Goal: Transaction & Acquisition: Book appointment/travel/reservation

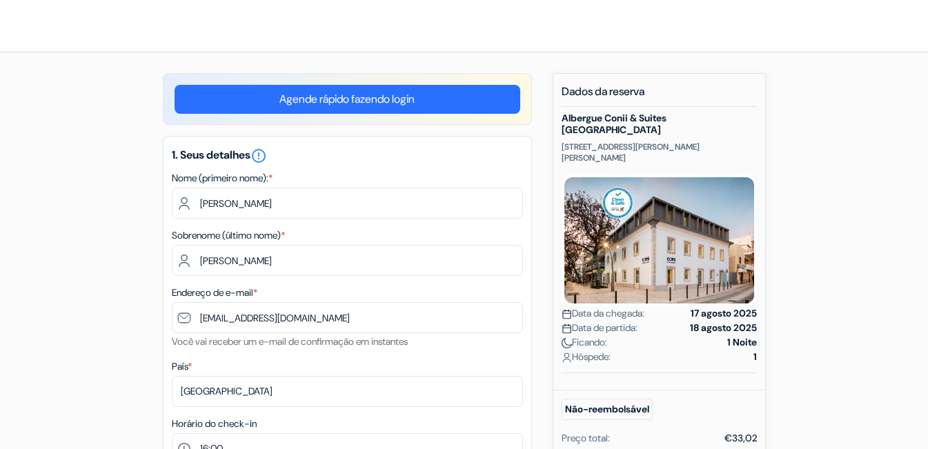
select select "16"
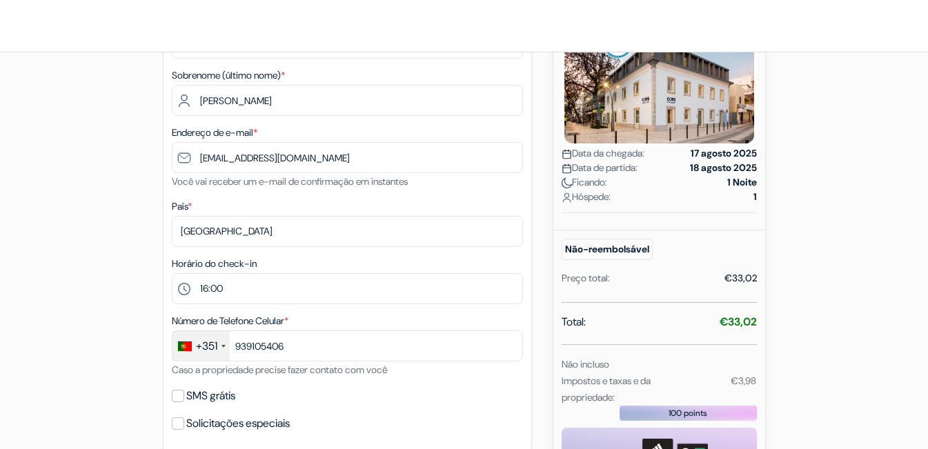
scroll to position [2, 0]
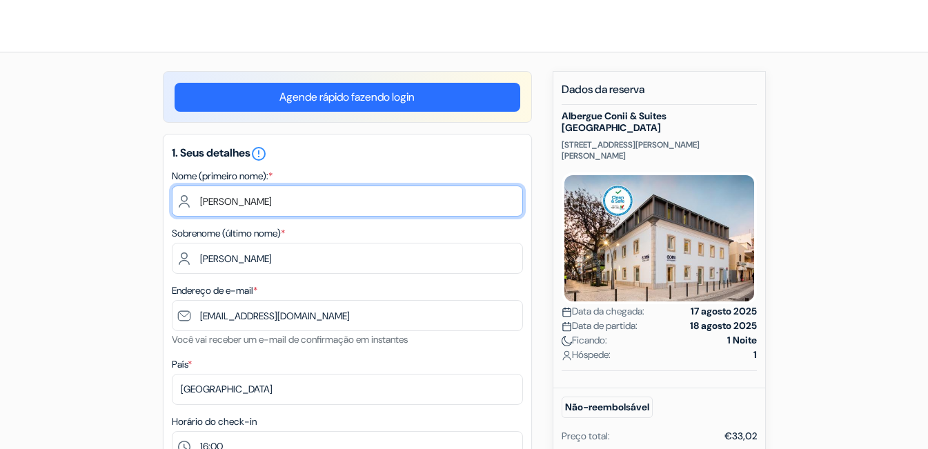
click at [266, 205] on input "[PERSON_NAME]" at bounding box center [347, 201] width 351 height 31
drag, startPoint x: 265, startPoint y: 203, endPoint x: 157, endPoint y: 201, distance: 108.3
type input "Vagner"
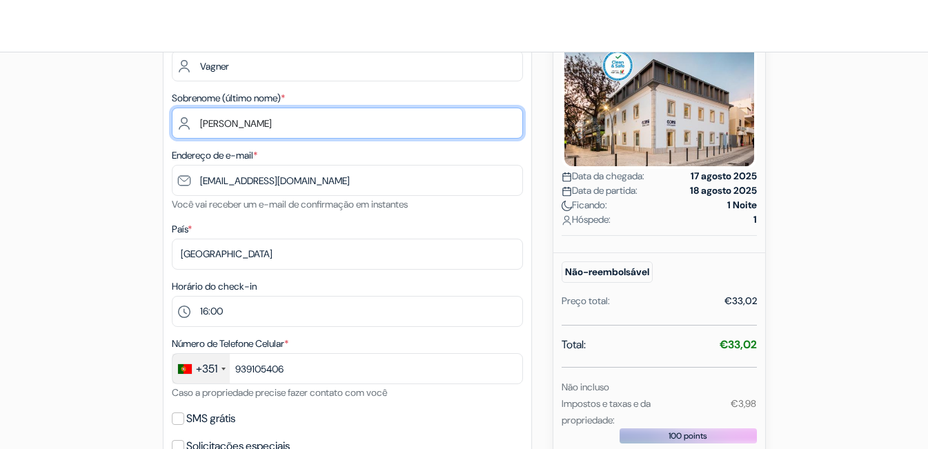
scroll to position [140, 0]
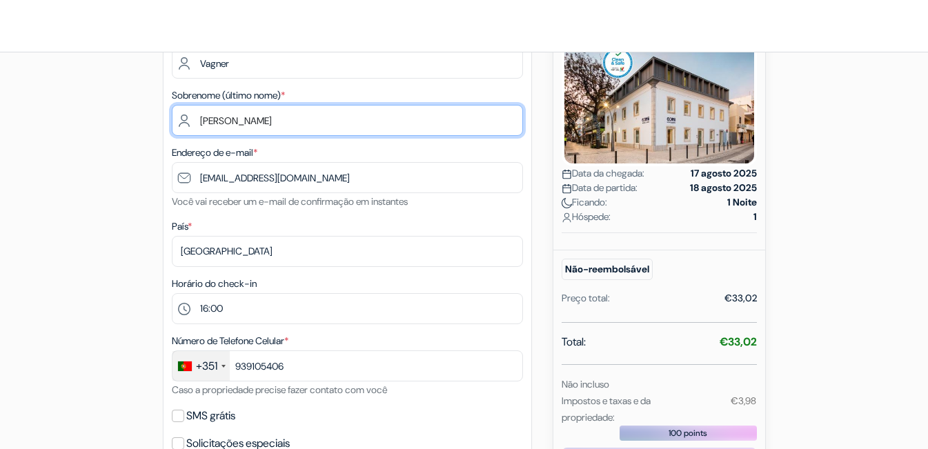
type input "[PERSON_NAME]"
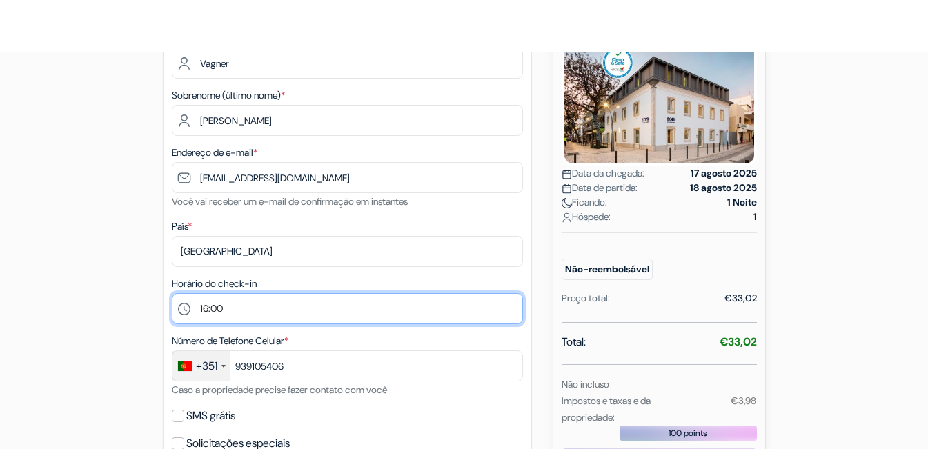
click at [227, 305] on select "Favor selecionar 15:00 16:00 17:00 18:00 19:00 20:00 21:00" at bounding box center [347, 308] width 351 height 31
select select "15"
click at [172, 293] on select "Favor selecionar 15:00 16:00 17:00 18:00 19:00 20:00 21:00" at bounding box center [347, 308] width 351 height 31
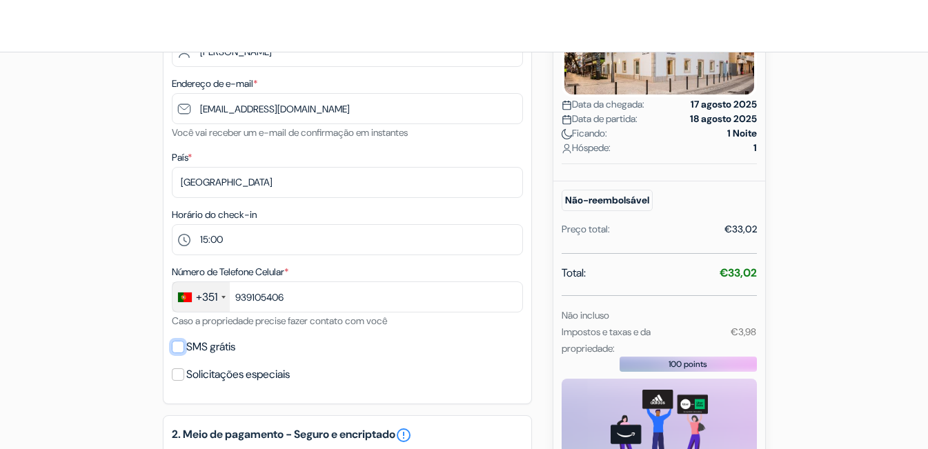
click at [183, 344] on input "SMS grátis" at bounding box center [178, 347] width 12 height 12
checkbox input "true"
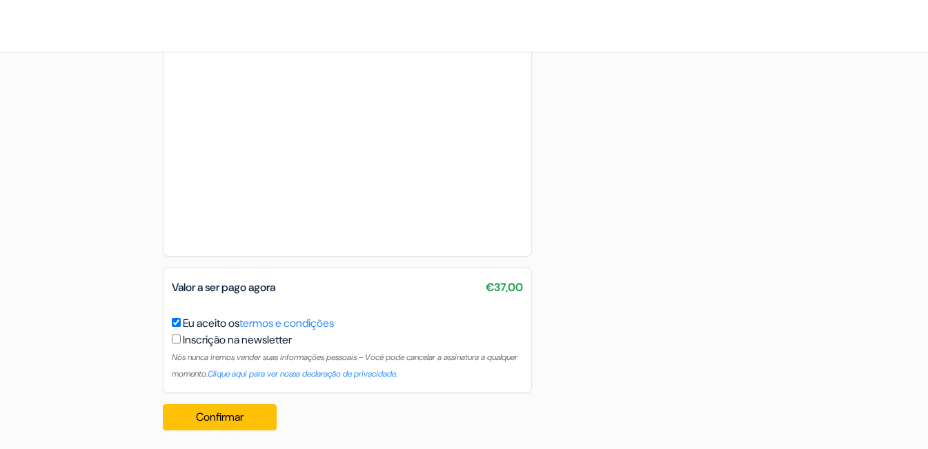
scroll to position [875, 0]
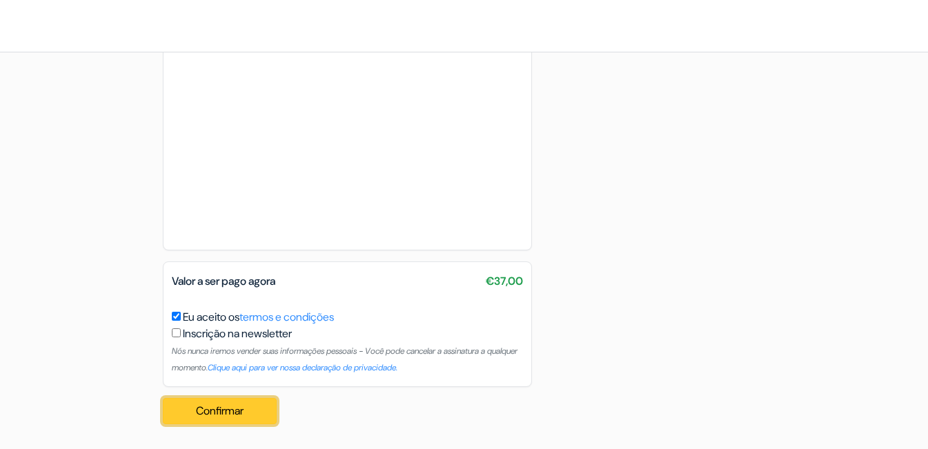
click at [250, 410] on button "Confirmar Loading..." at bounding box center [220, 411] width 115 height 26
click at [245, 408] on button "Confirmar Loading..." at bounding box center [220, 411] width 115 height 26
click at [235, 419] on button "Confirmar Loading..." at bounding box center [220, 411] width 115 height 26
click at [221, 420] on button "Confirmar Loading..." at bounding box center [220, 411] width 115 height 26
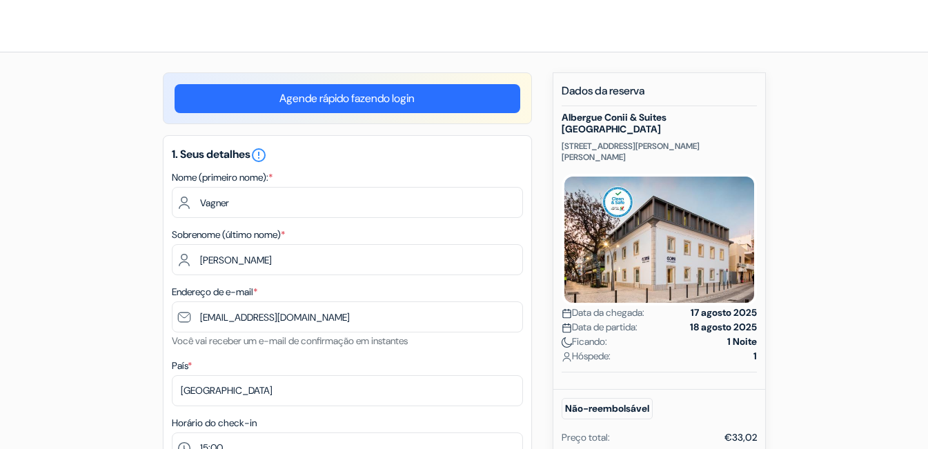
scroll to position [0, 0]
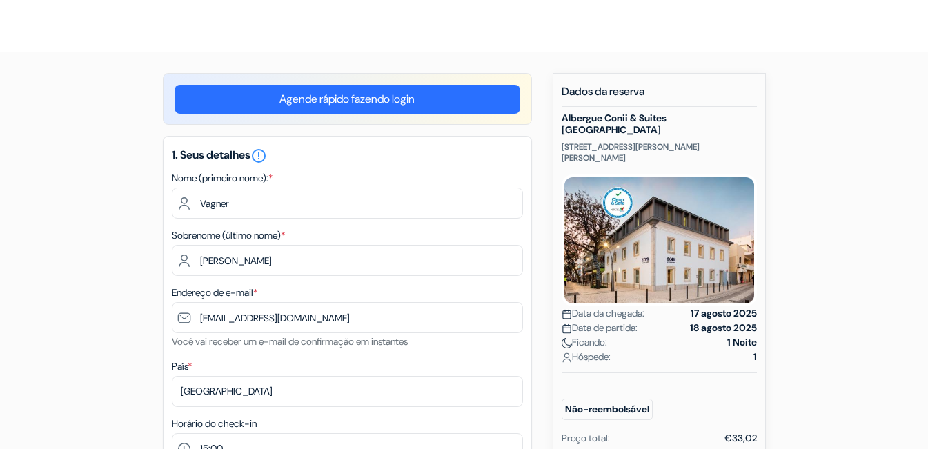
click at [389, 101] on link "Agende rápido fazendo login" at bounding box center [348, 99] width 346 height 29
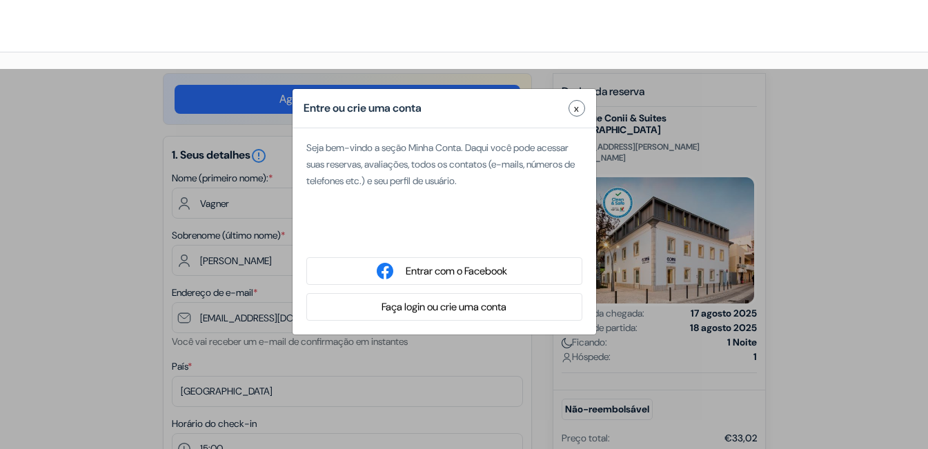
click at [572, 102] on button "x" at bounding box center [576, 108] width 17 height 17
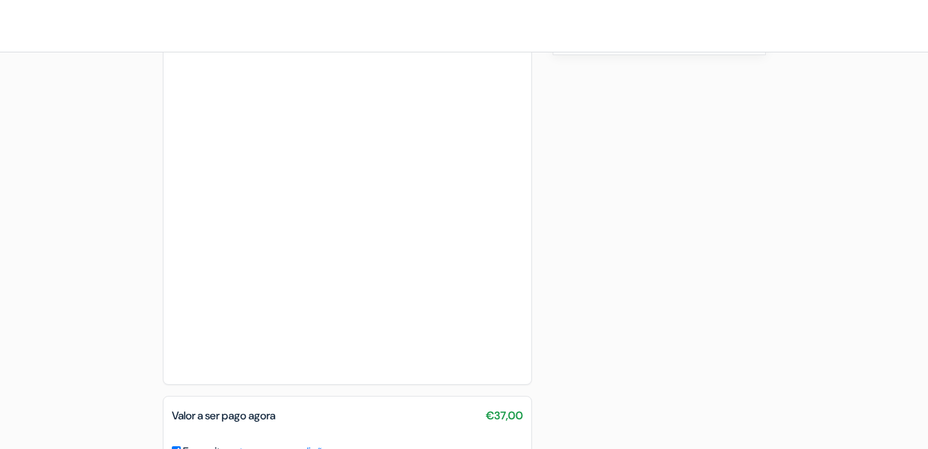
scroll to position [875, 0]
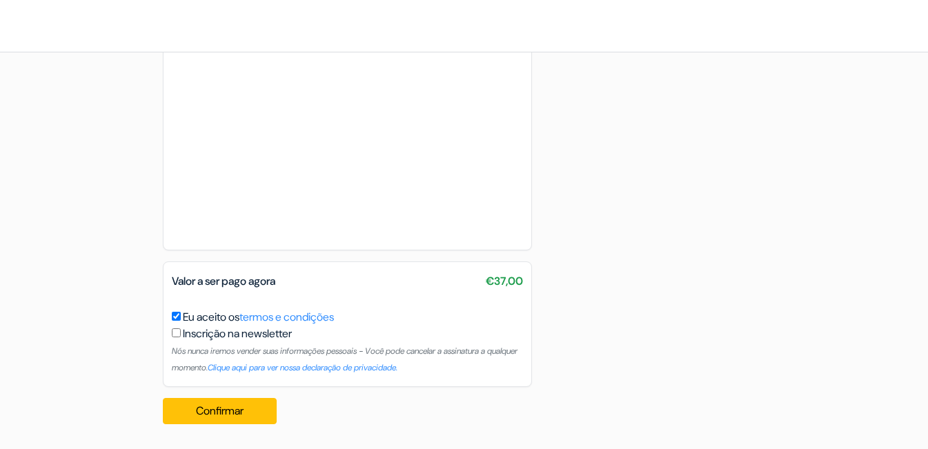
click at [179, 317] on input "Eu aceito os termos e condições" at bounding box center [176, 316] width 9 height 9
click at [258, 408] on button "Confirmar Loading..." at bounding box center [220, 411] width 115 height 26
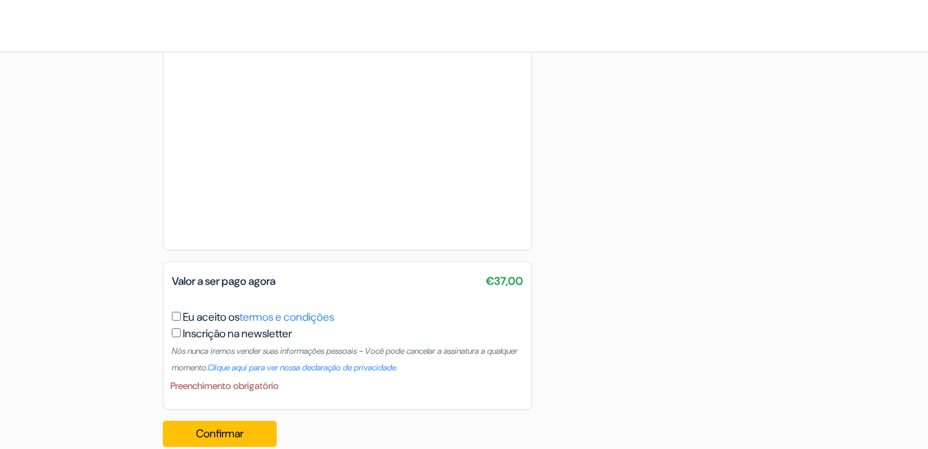
click at [179, 315] on input "Eu aceito os termos e condições" at bounding box center [176, 316] width 9 height 9
checkbox input "true"
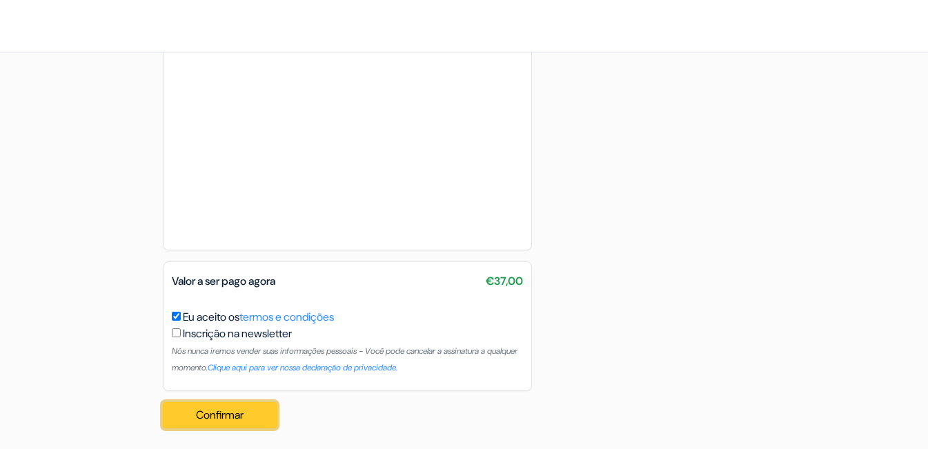
click at [223, 415] on button "Confirmar Loading..." at bounding box center [220, 415] width 115 height 26
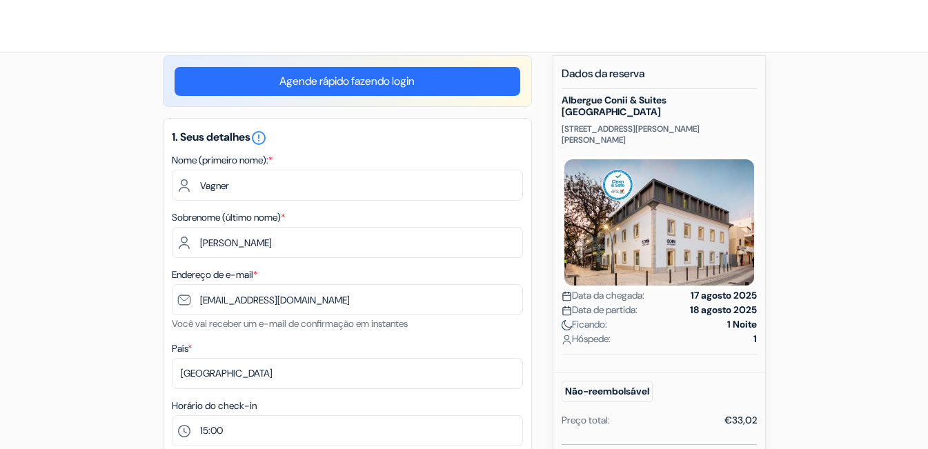
scroll to position [0, 0]
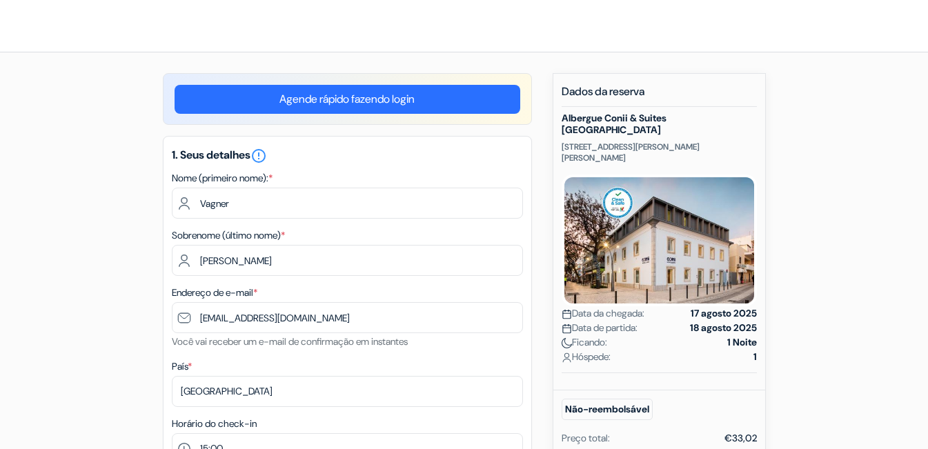
click at [377, 108] on link "Agende rápido fazendo login" at bounding box center [348, 99] width 346 height 29
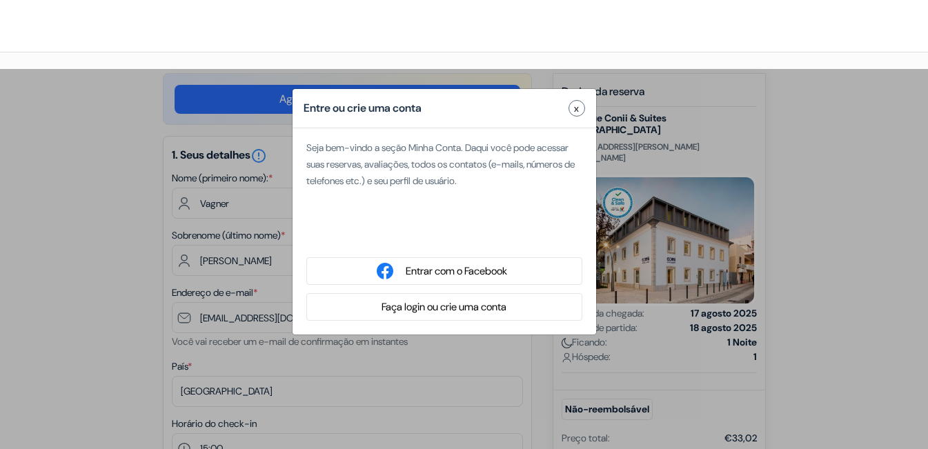
type input "[PERSON_NAME]"
type input "[EMAIL_ADDRESS][DOMAIN_NAME]"
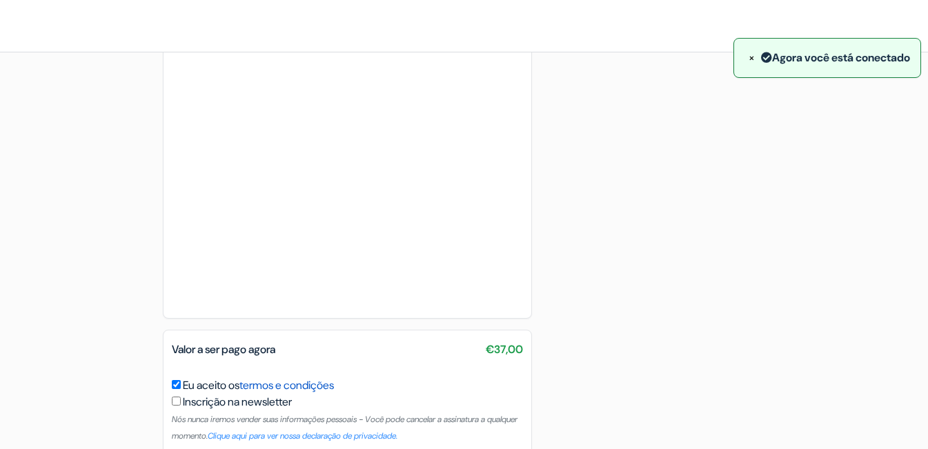
scroll to position [828, 0]
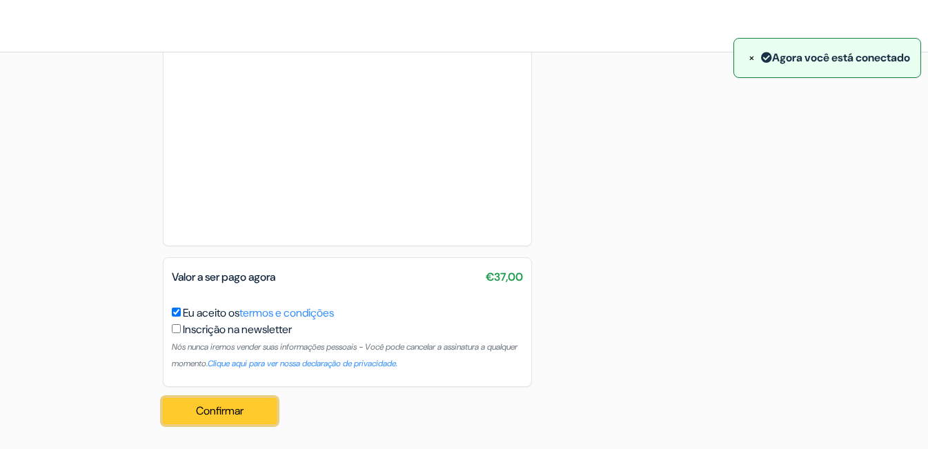
click at [210, 415] on button "Confirmar Loading..." at bounding box center [220, 411] width 115 height 26
drag, startPoint x: 220, startPoint y: 413, endPoint x: 212, endPoint y: 401, distance: 14.4
click at [212, 401] on button "Confirmar Loading..." at bounding box center [220, 411] width 115 height 26
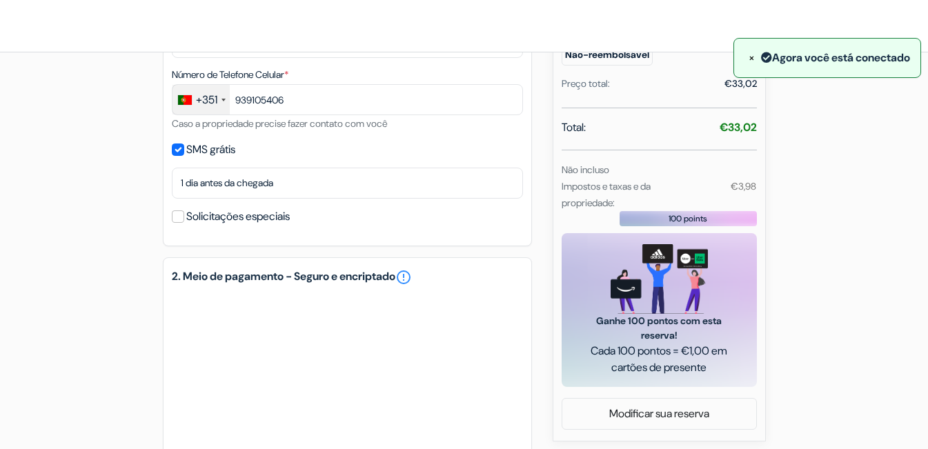
scroll to position [552, 0]
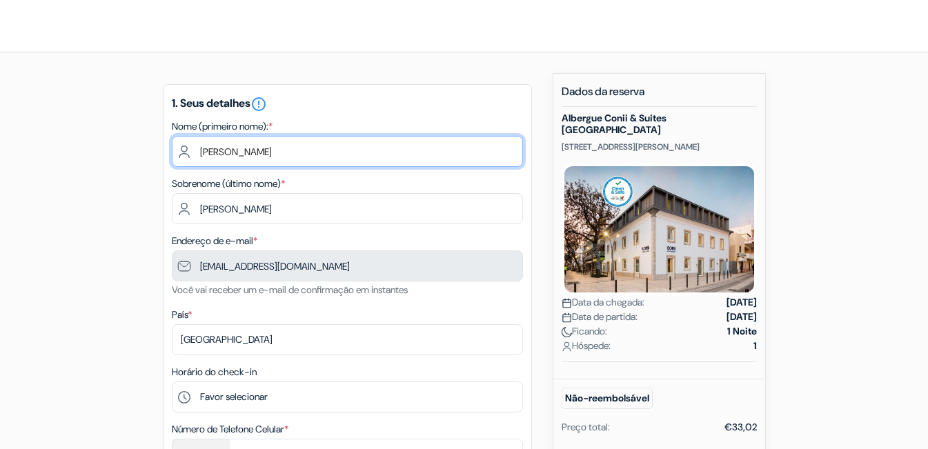
drag, startPoint x: 242, startPoint y: 150, endPoint x: 164, endPoint y: 145, distance: 78.1
click at [164, 145] on div "1. Seus detalhes error_outline Nome (primeiro nome): * Marcio Sobrenome (último…" at bounding box center [347, 322] width 369 height 477
type input "Vagner"
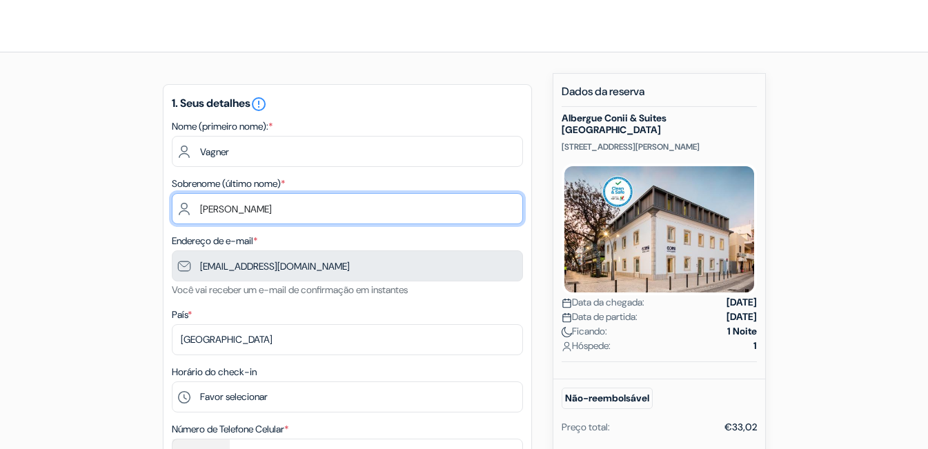
scroll to position [207, 0]
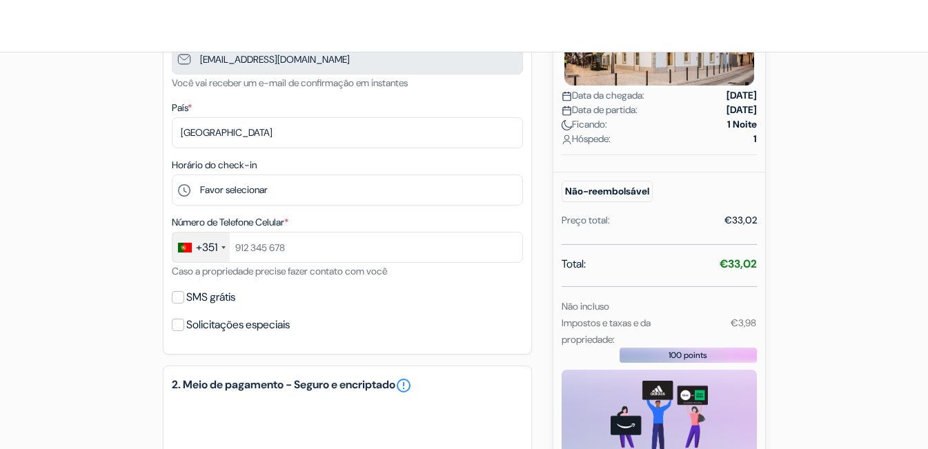
type input "[PERSON_NAME]"
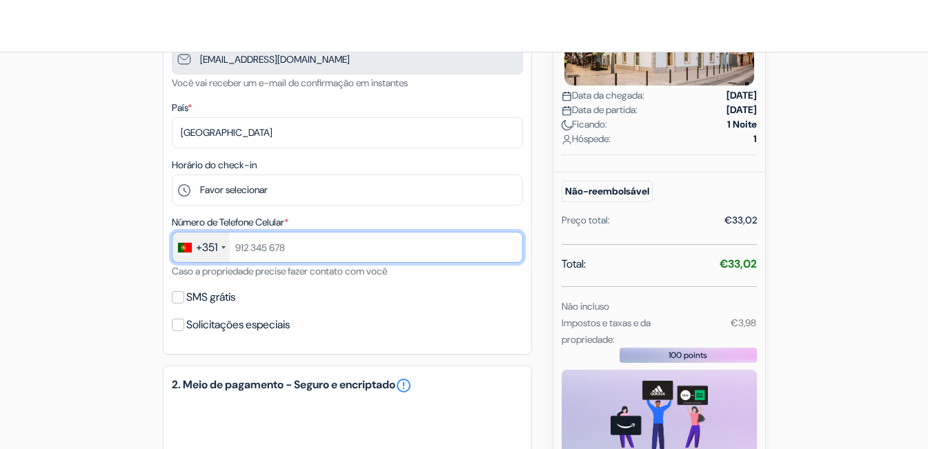
click at [269, 238] on input "text" at bounding box center [347, 247] width 351 height 31
type input "939105406"
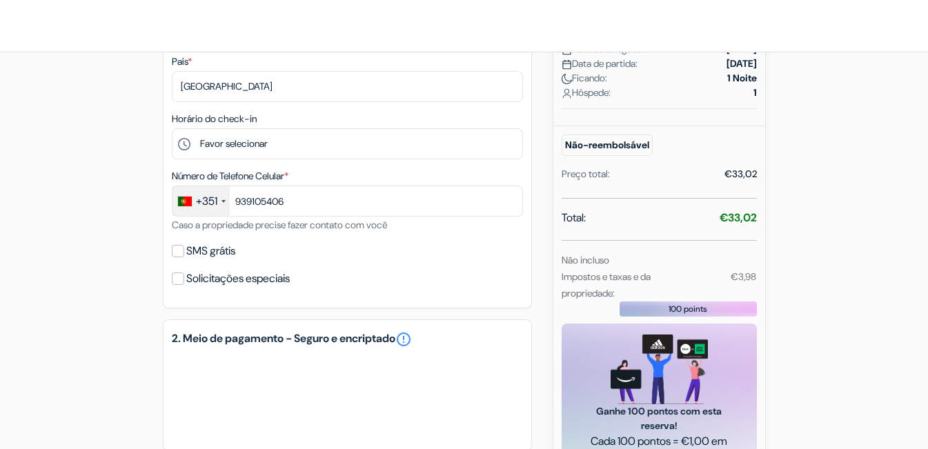
scroll to position [404, 0]
